Goal: Complete application form

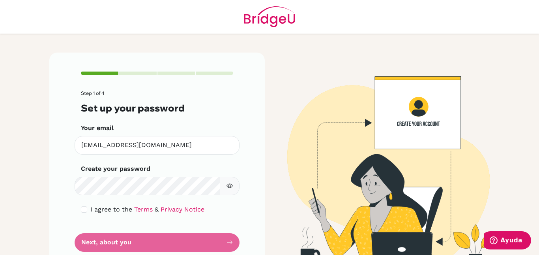
click at [224, 191] on button "button" at bounding box center [230, 185] width 20 height 19
click at [227, 187] on icon "button" at bounding box center [230, 185] width 6 height 6
click at [84, 209] on input "checkbox" at bounding box center [84, 209] width 6 height 6
checkbox input "true"
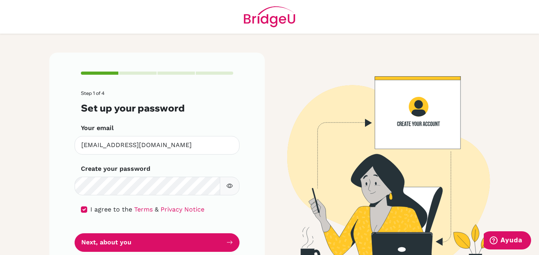
click at [216, 155] on form "Step 1 of 4 Set up your password Your email [EMAIL_ADDRESS][DOMAIN_NAME] Invali…" at bounding box center [157, 170] width 152 height 161
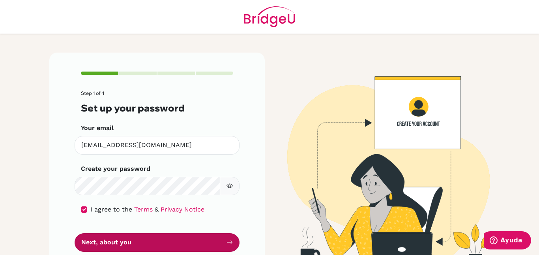
click at [156, 235] on button "Next, about you" at bounding box center [157, 242] width 165 height 19
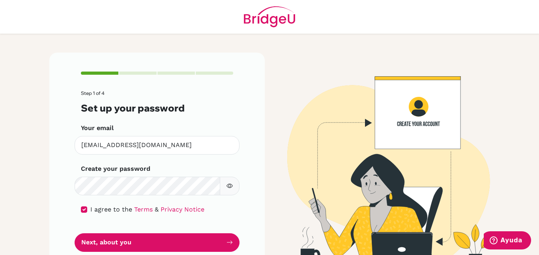
scroll to position [22, 0]
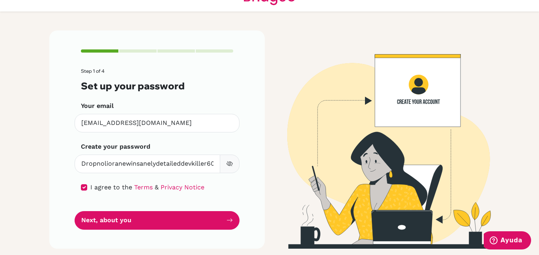
click at [227, 159] on button "button" at bounding box center [230, 163] width 20 height 19
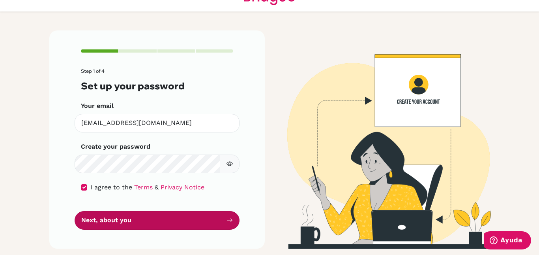
click at [149, 219] on button "Next, about you" at bounding box center [157, 220] width 165 height 19
